Goal: Find specific page/section: Find specific page/section

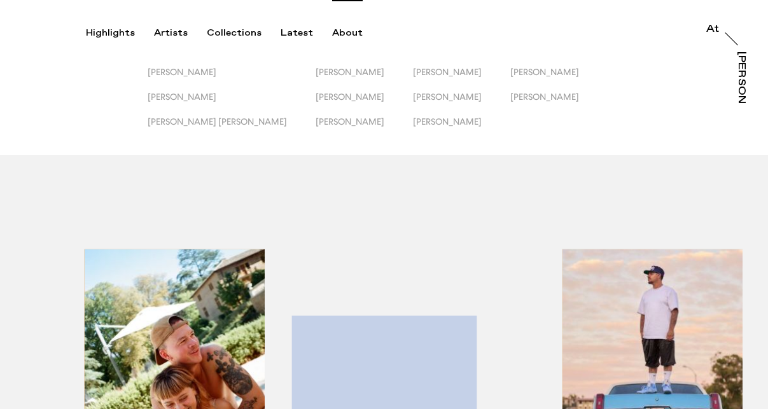
drag, startPoint x: 0, startPoint y: 0, endPoint x: 343, endPoint y: 31, distance: 344.1
click at [343, 31] on div "About" at bounding box center [347, 32] width 31 height 11
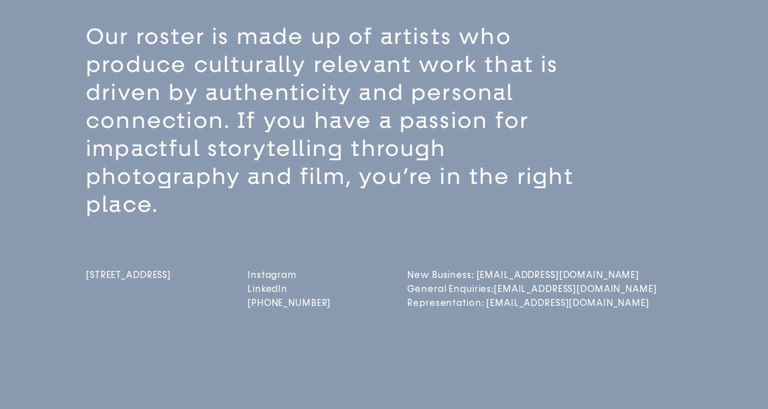
scroll to position [254, 0]
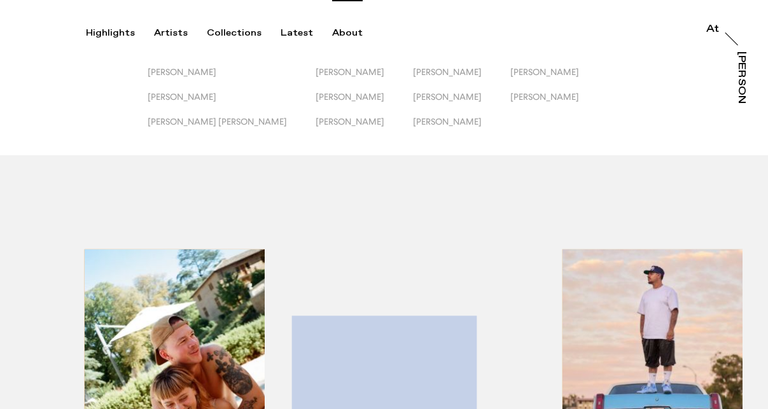
click at [510, 94] on span "[PERSON_NAME]" at bounding box center [544, 97] width 69 height 10
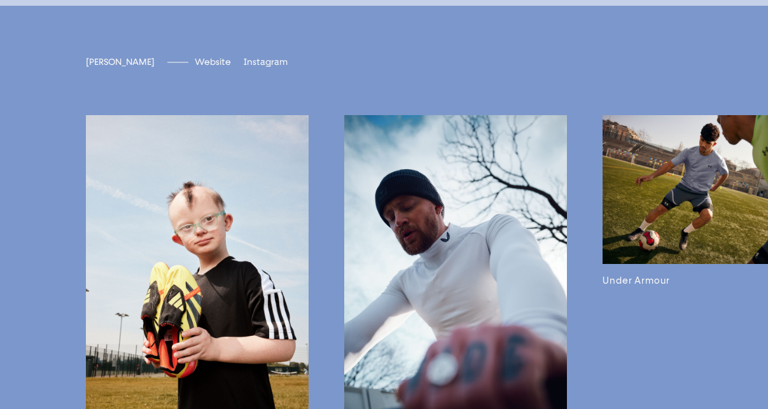
scroll to position [2593, 0]
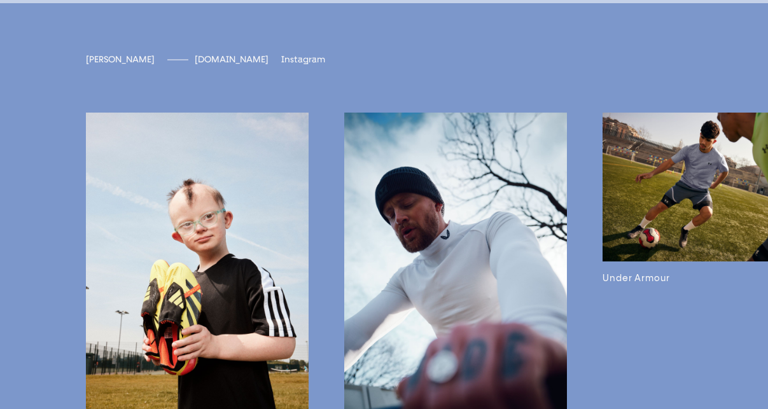
drag, startPoint x: 343, startPoint y: 31, endPoint x: 200, endPoint y: 102, distance: 159.8
click at [200, 65] on link "Website [DOMAIN_NAME]" at bounding box center [232, 59] width 74 height 11
